Goal: Task Accomplishment & Management: Complete application form

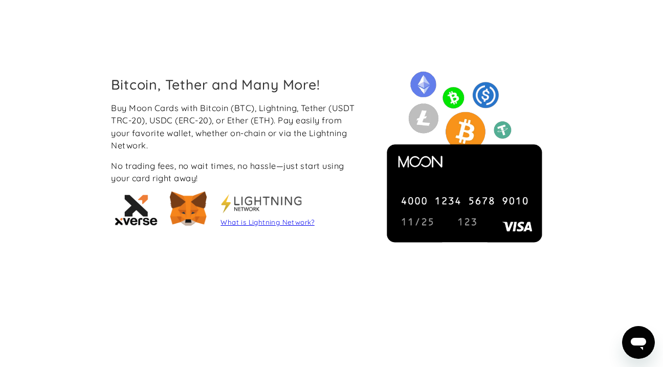
scroll to position [870, 0]
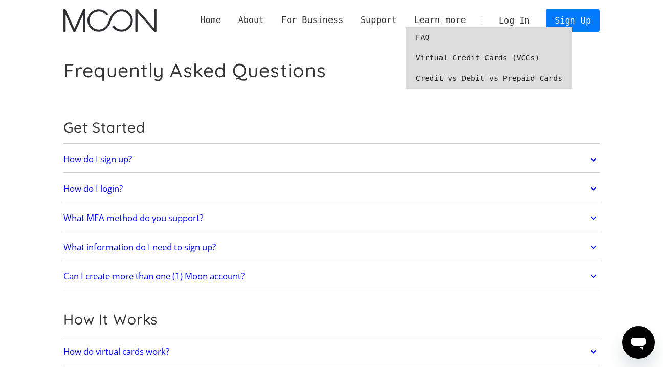
click at [467, 78] on link "Credit vs Debit vs Prepaid Cards" at bounding box center [489, 78] width 167 height 20
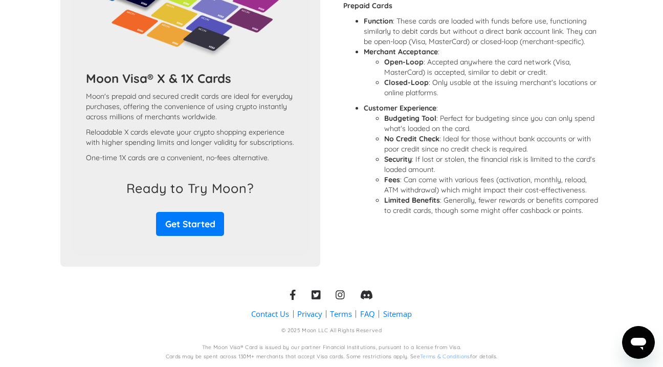
scroll to position [930, 0]
click at [260, 314] on link "Contact Us" at bounding box center [270, 313] width 38 height 11
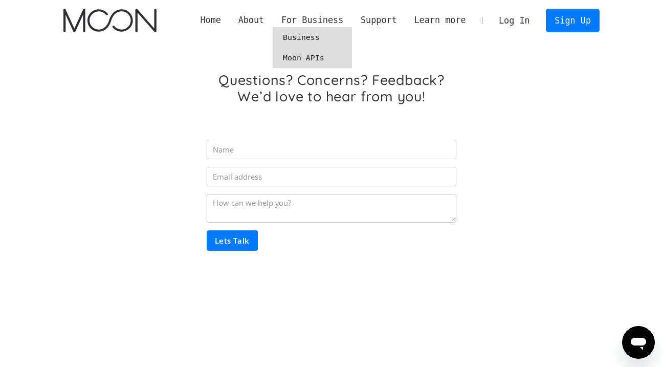
click at [305, 60] on link "Moon APIs" at bounding box center [312, 58] width 79 height 20
click at [304, 40] on link "Business" at bounding box center [312, 37] width 79 height 20
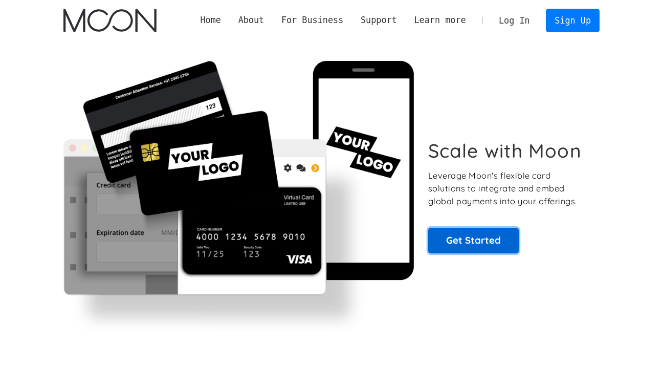
click at [479, 242] on link "Get Started" at bounding box center [473, 241] width 91 height 26
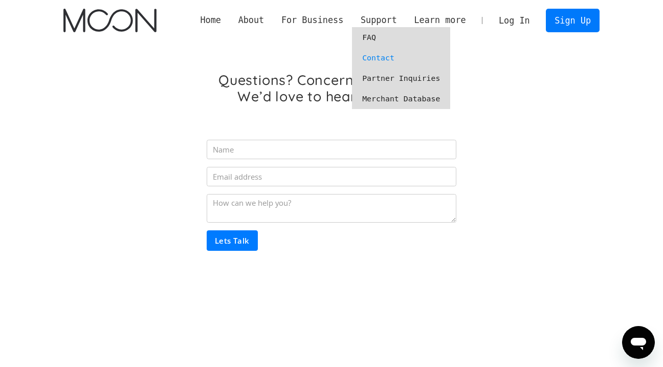
click at [380, 75] on link "Partner Inquiries" at bounding box center [401, 78] width 98 height 20
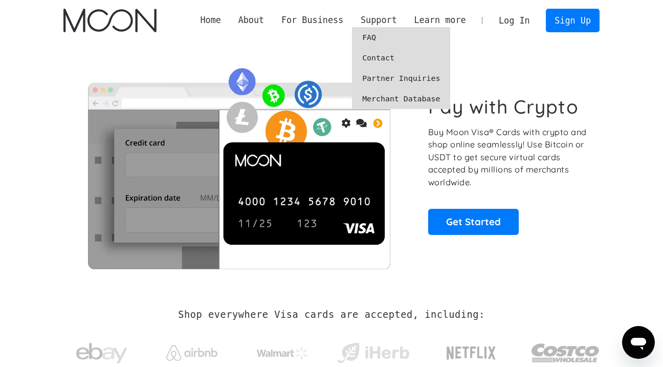
click at [384, 77] on link "Partner Inquiries" at bounding box center [401, 78] width 98 height 20
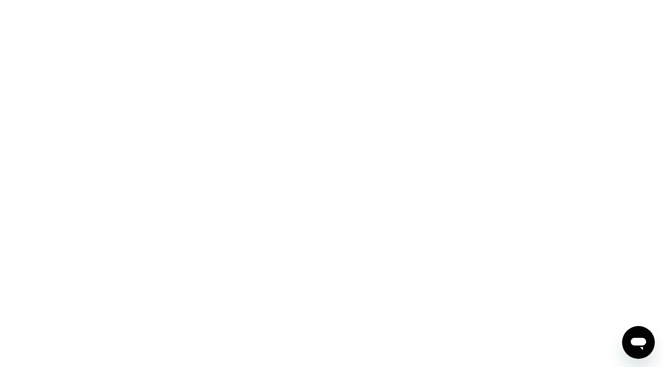
scroll to position [129, 0]
